Goal: Task Accomplishment & Management: Manage account settings

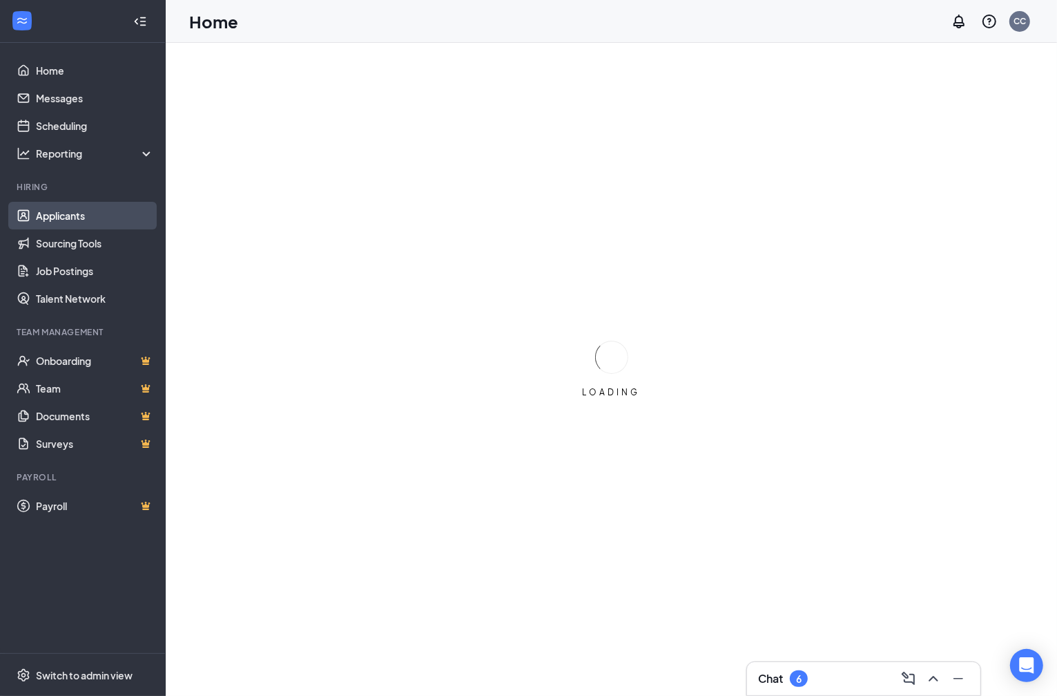
click at [57, 214] on link "Applicants" at bounding box center [95, 216] width 118 height 28
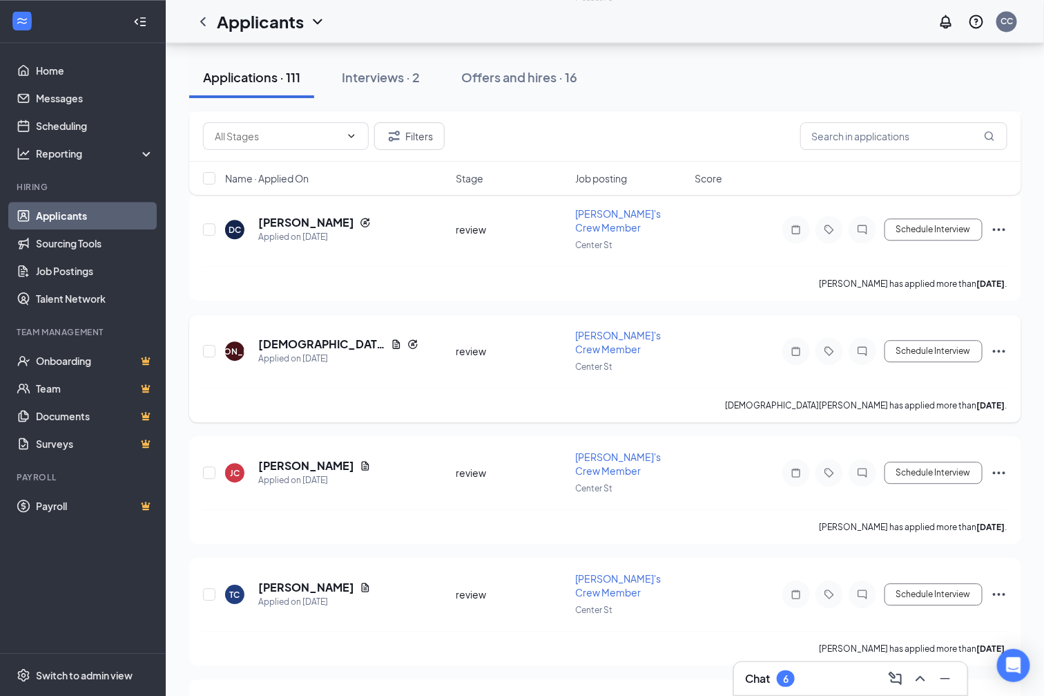
scroll to position [3367, 0]
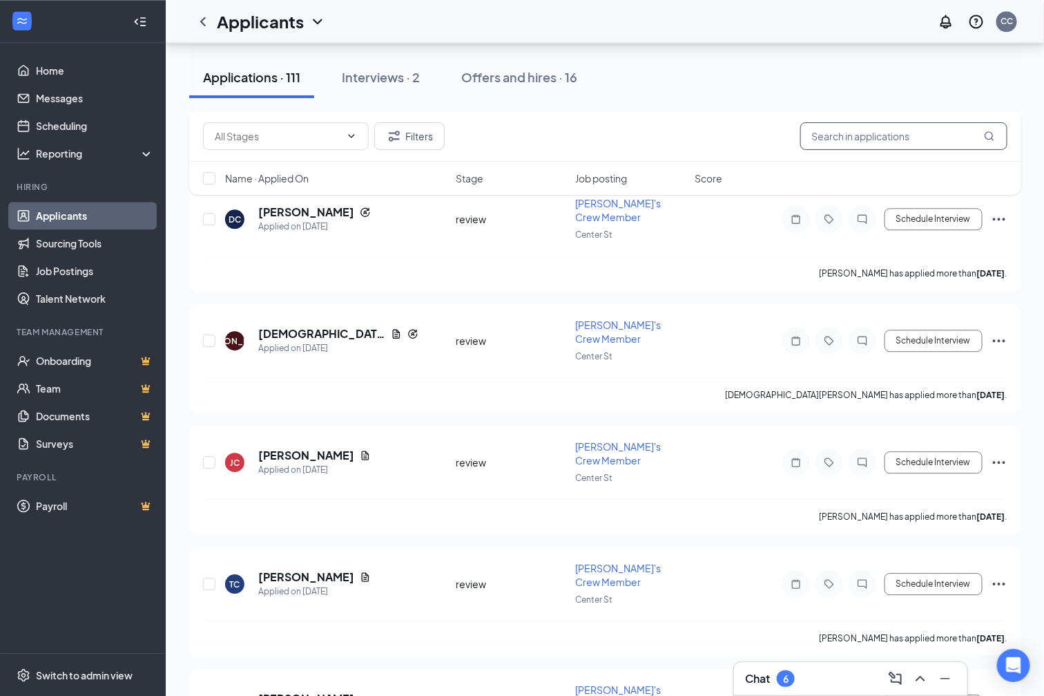
click at [924, 131] on input "text" at bounding box center [903, 136] width 207 height 28
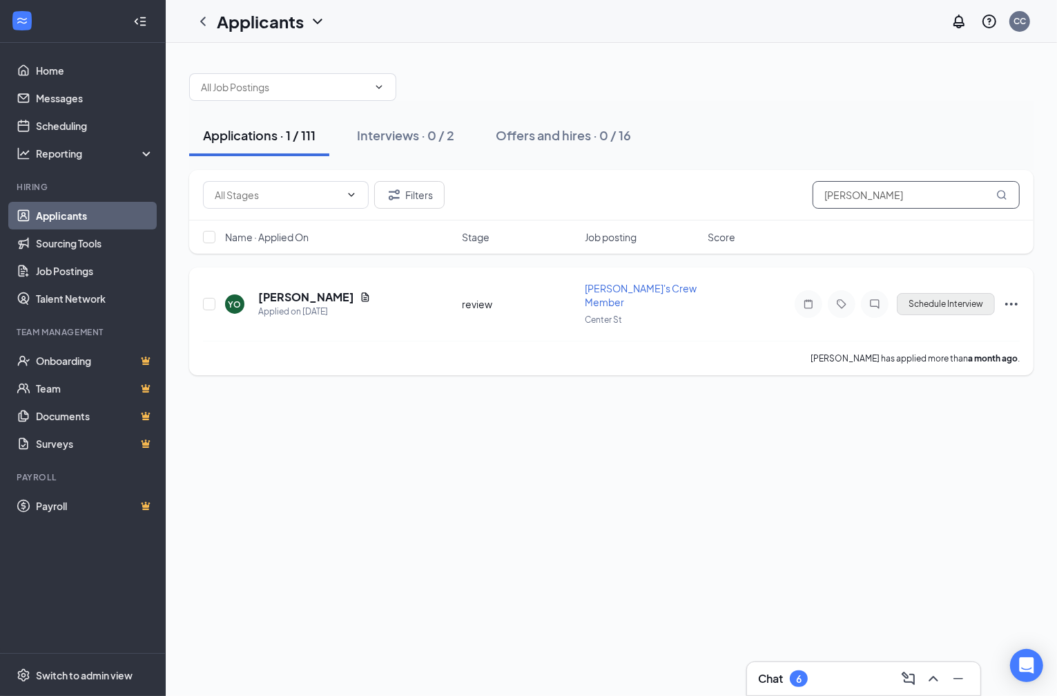
type input "[PERSON_NAME]"
click at [919, 300] on button "Schedule Interview" at bounding box center [946, 304] width 98 height 22
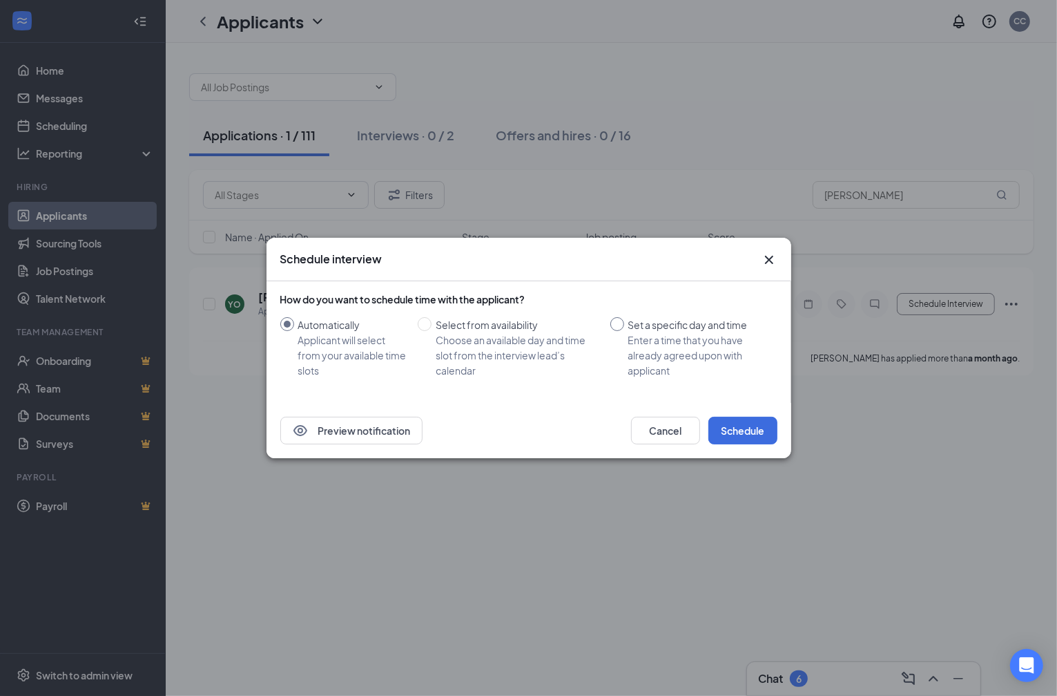
click at [617, 323] on input "Set a specific day and time Enter a time that you have already agreed upon with…" at bounding box center [618, 324] width 14 height 14
radio input "true"
radio input "false"
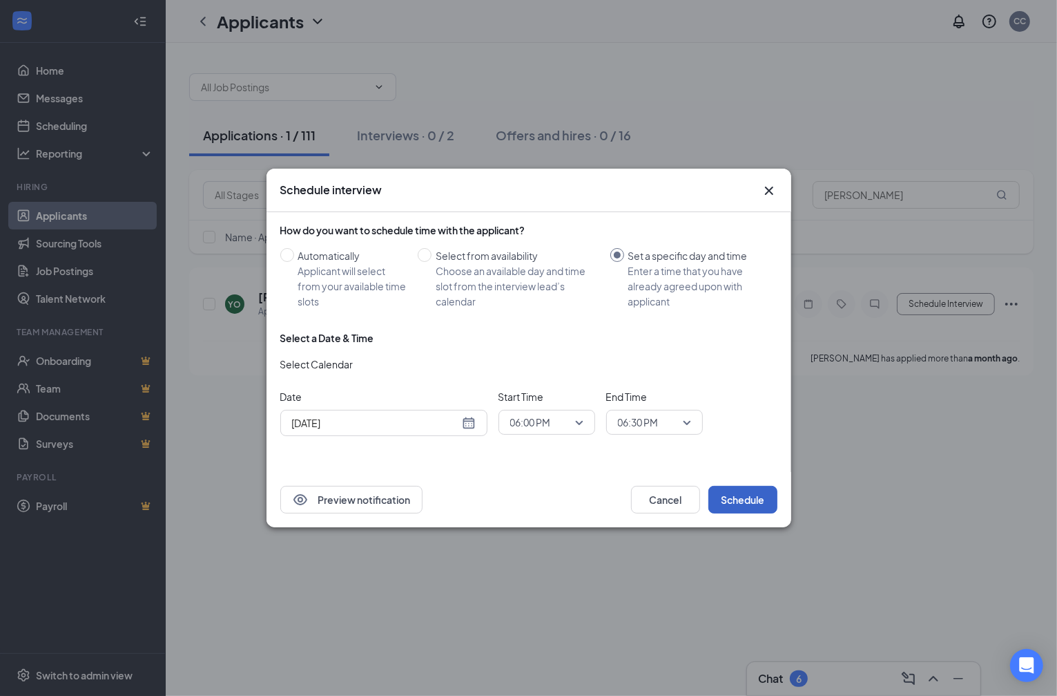
click at [737, 498] on button "Schedule" at bounding box center [743, 500] width 69 height 28
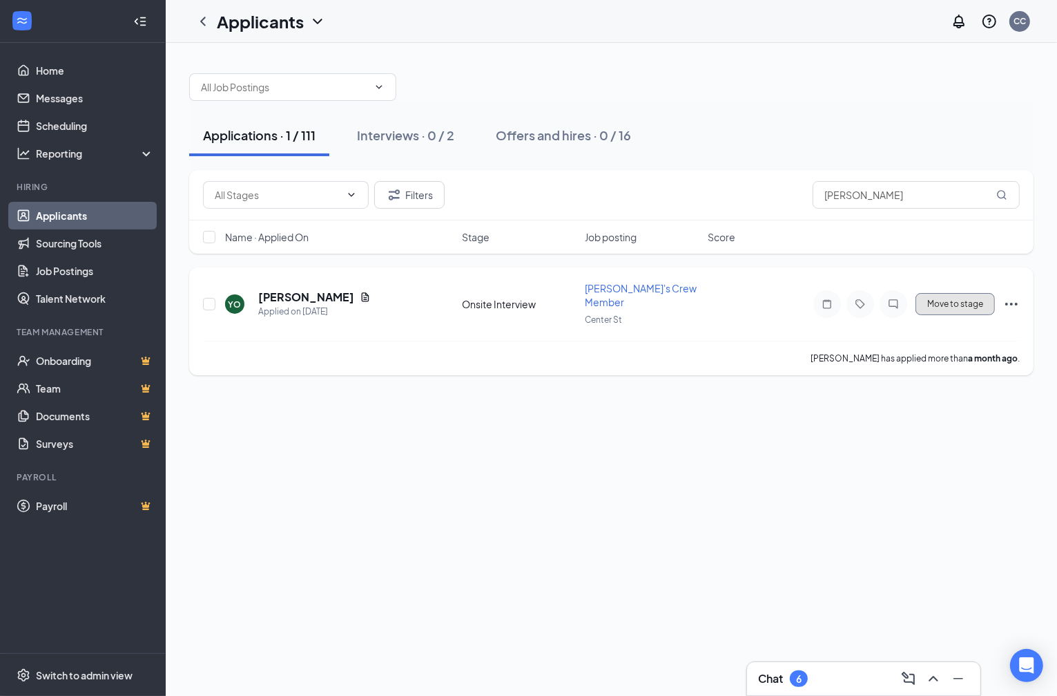
click at [936, 297] on button "Move to stage" at bounding box center [955, 304] width 79 height 22
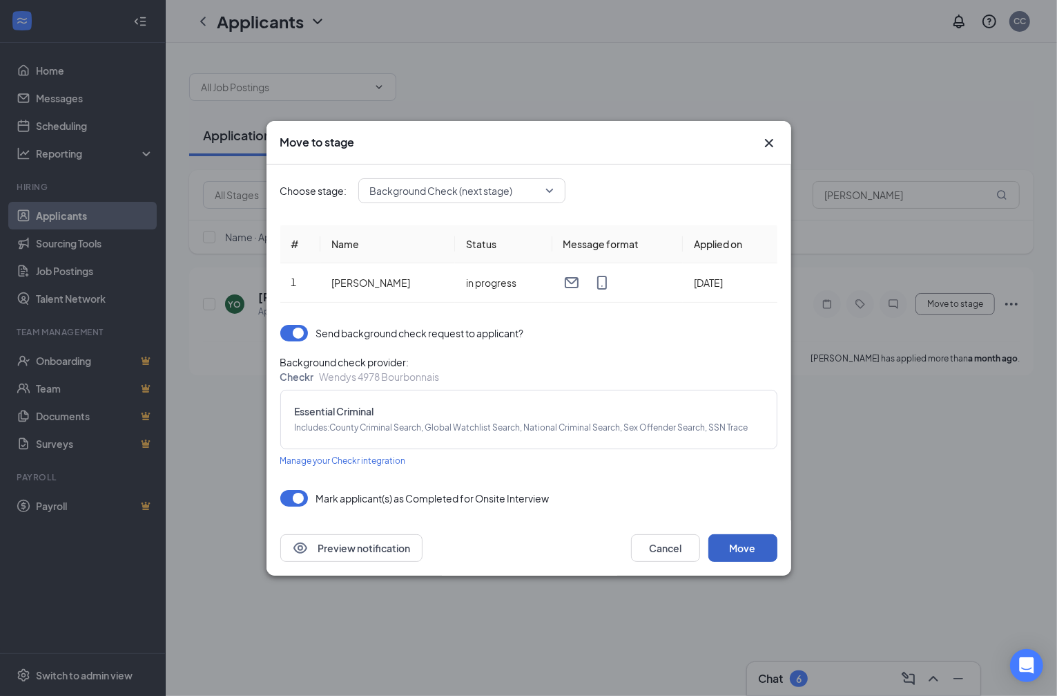
click at [738, 546] on button "Move" at bounding box center [743, 548] width 69 height 28
